Goal: Navigation & Orientation: Find specific page/section

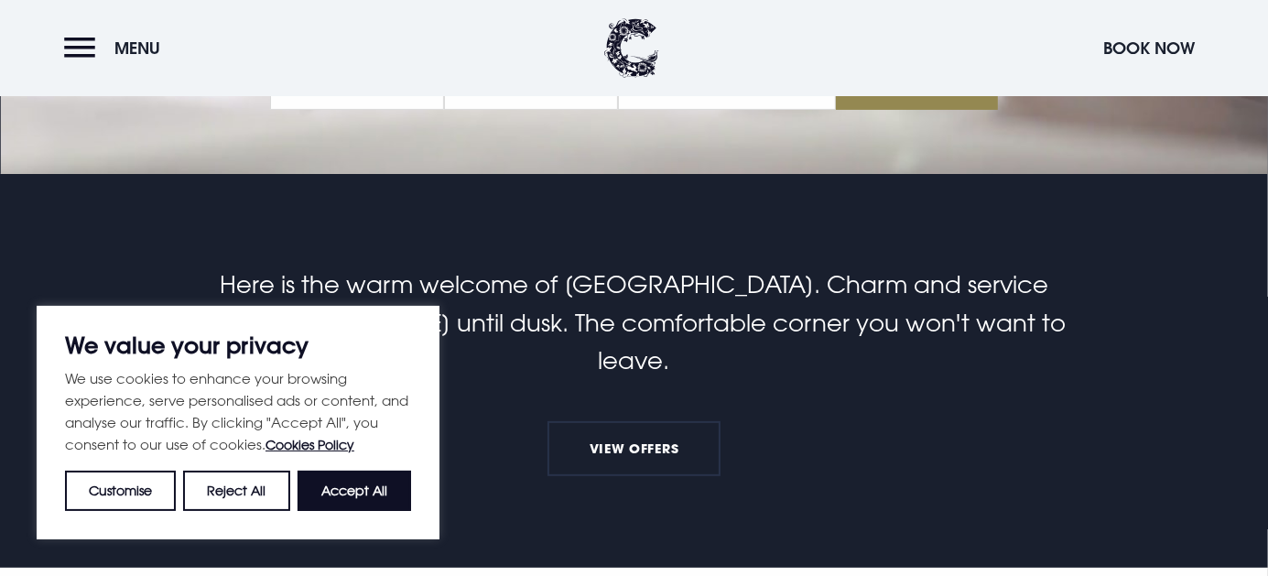
scroll to position [458, 0]
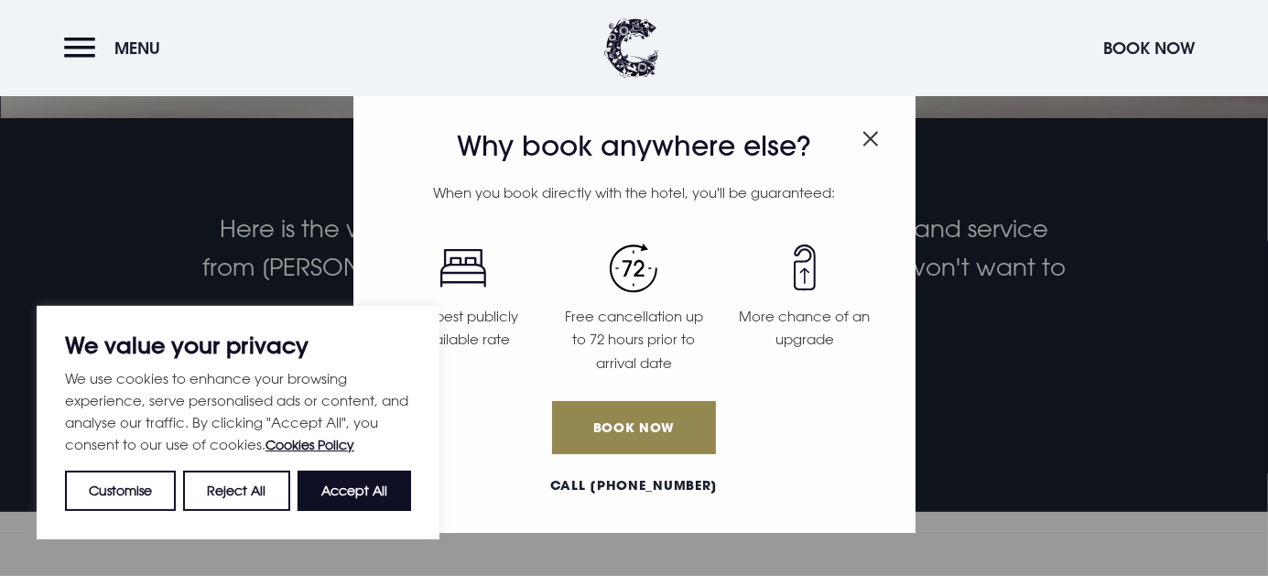
drag, startPoint x: 348, startPoint y: 491, endPoint x: 858, endPoint y: 491, distance: 510.0
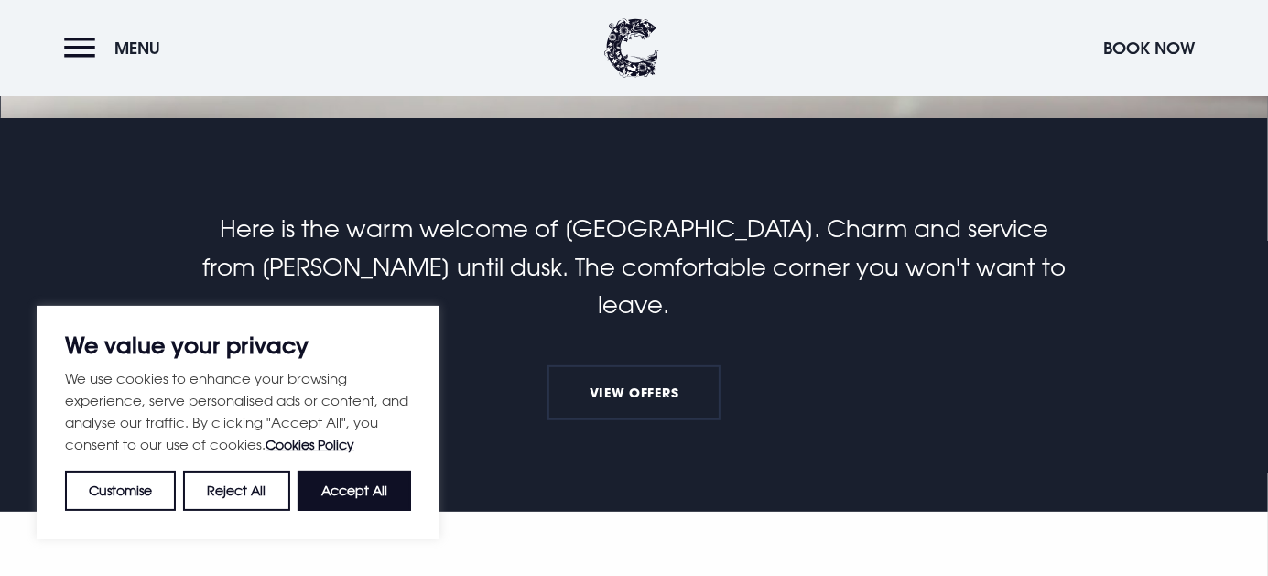
click at [1004, 442] on section "Best Rate Guaranteed Here is the warm welcome of [GEOGRAPHIC_DATA]. Charm and s…" at bounding box center [634, 315] width 1268 height 394
click at [320, 488] on button "Accept All" at bounding box center [355, 491] width 114 height 40
checkbox input "true"
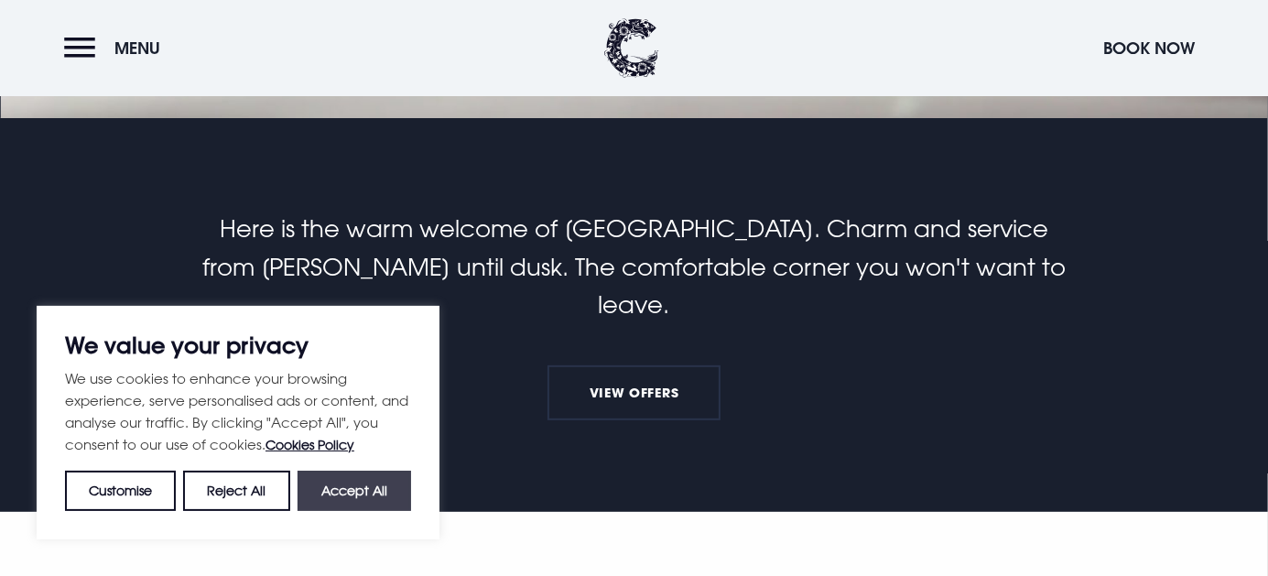
checkbox input "true"
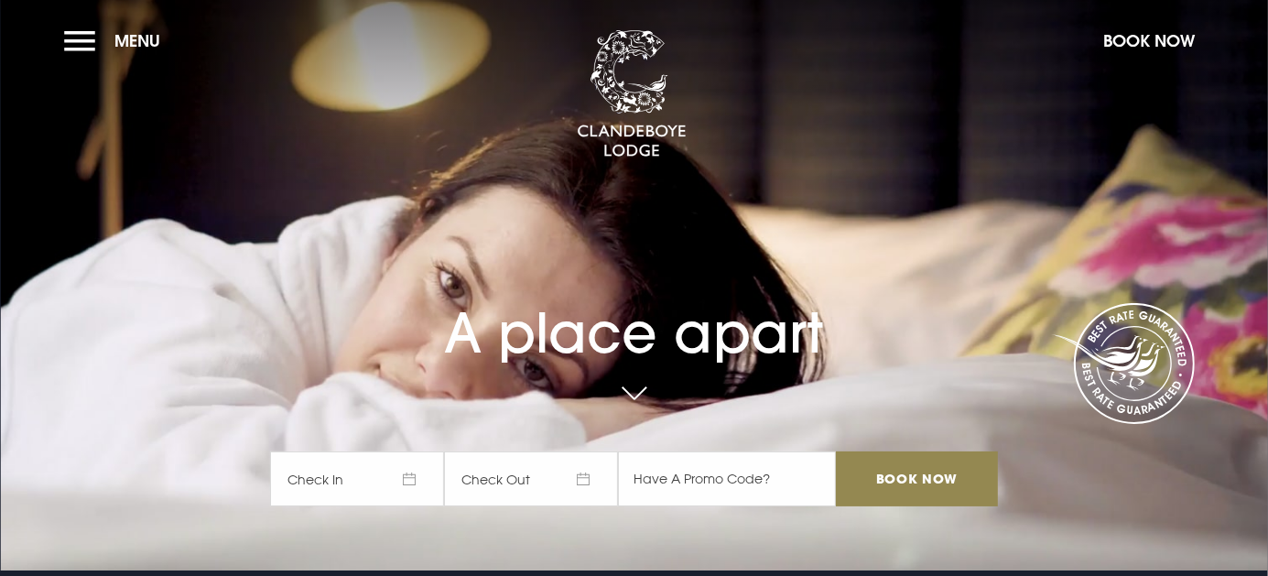
scroll to position [0, 0]
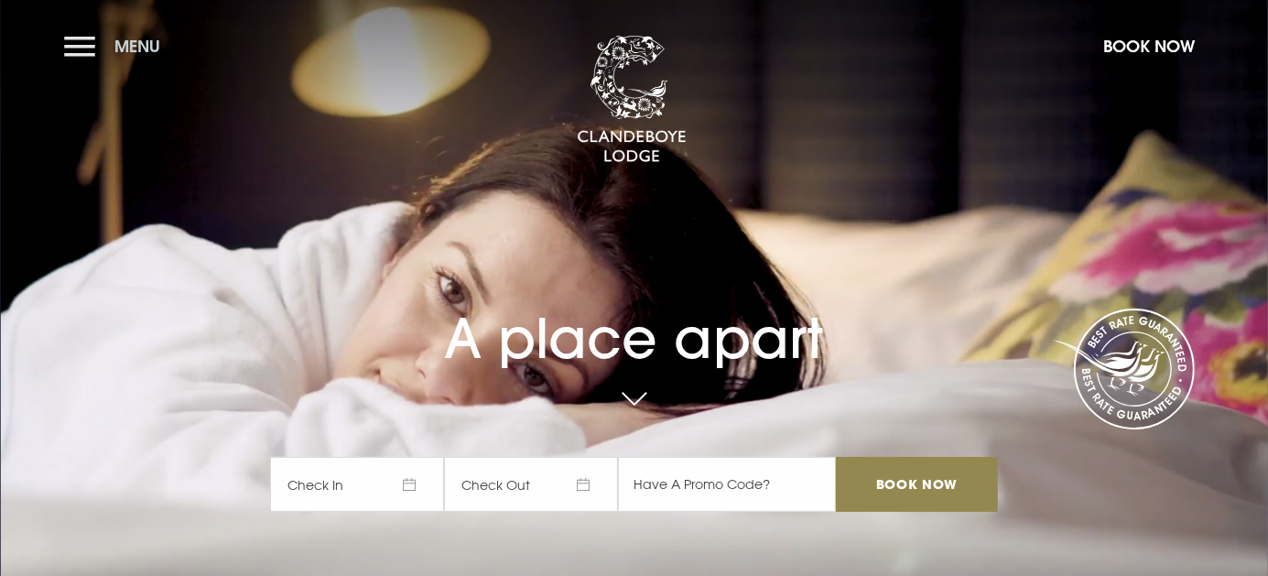
click at [71, 51] on button "Menu" at bounding box center [116, 46] width 105 height 39
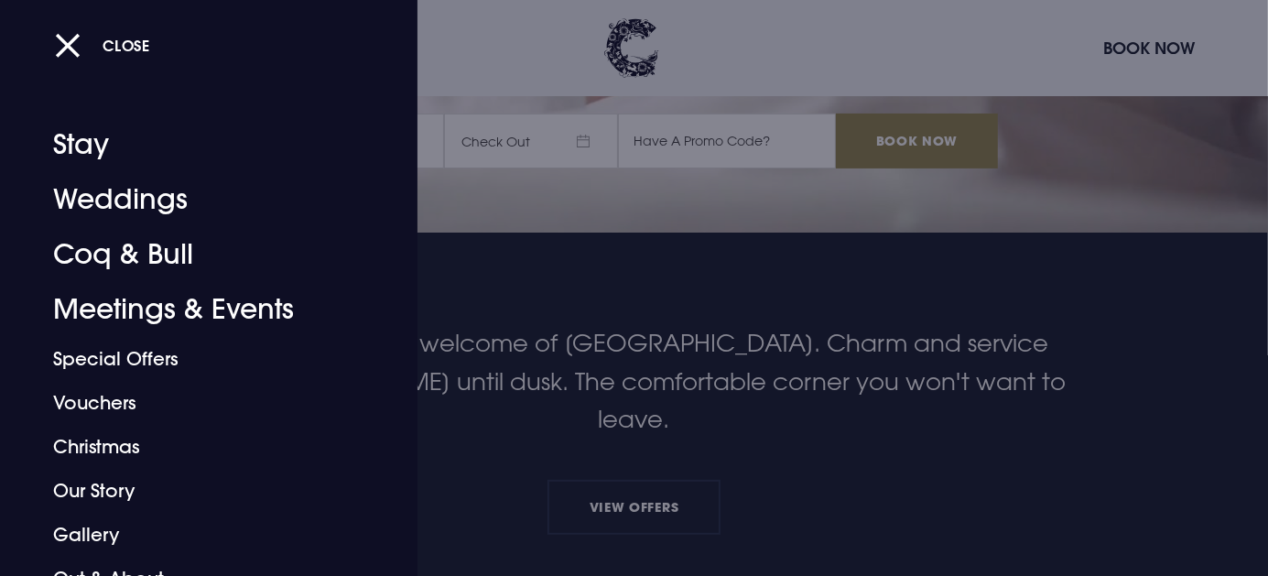
click at [1151, 444] on div at bounding box center [634, 288] width 1268 height 576
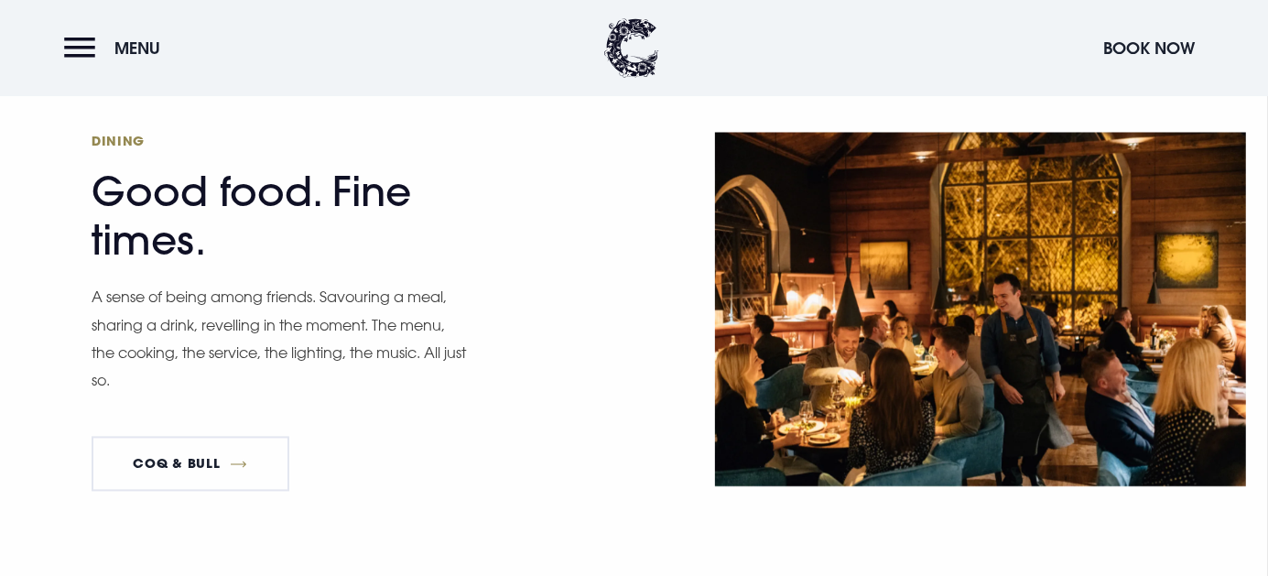
scroll to position [2614, 0]
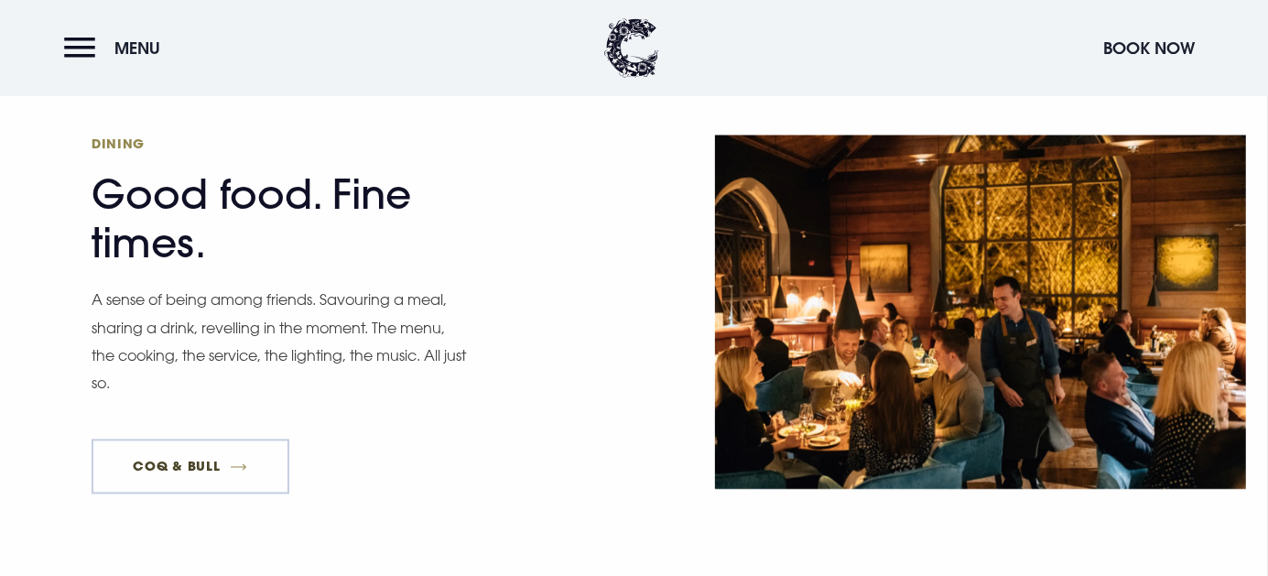
click at [211, 443] on link "Coq & Bull" at bounding box center [191, 466] width 198 height 55
